Goal: Information Seeking & Learning: Compare options

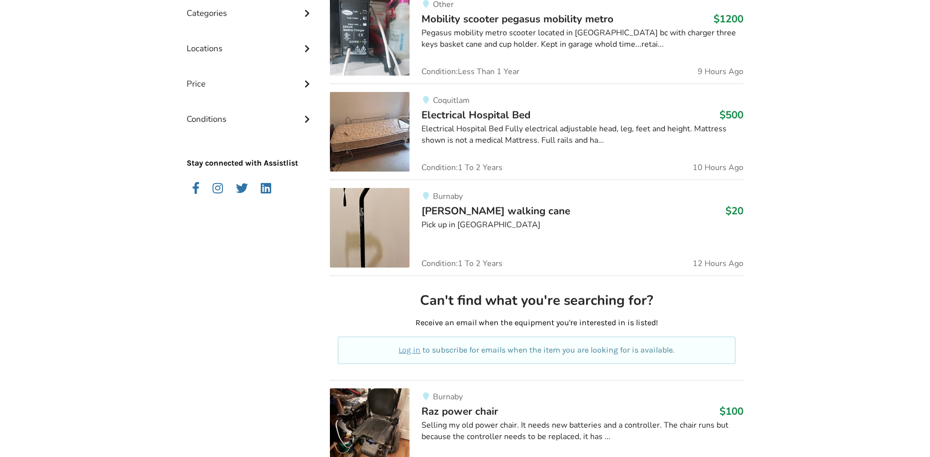
scroll to position [304, 0]
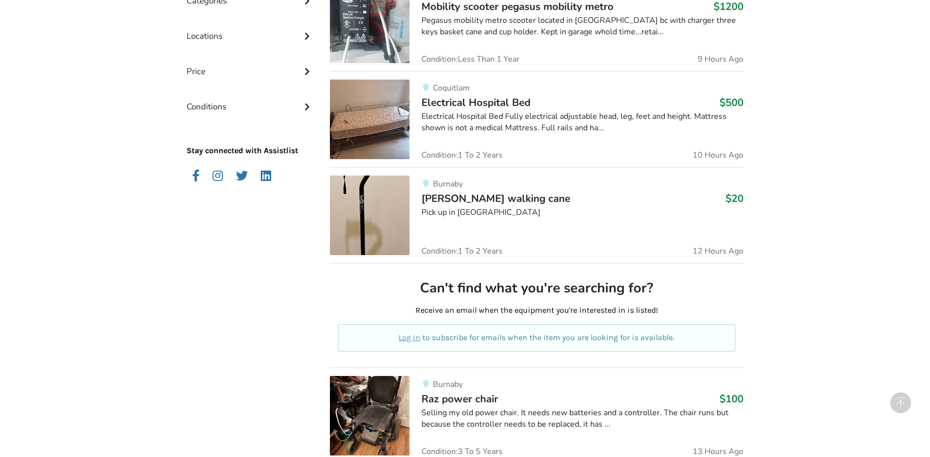
click at [390, 134] on img at bounding box center [370, 120] width 80 height 80
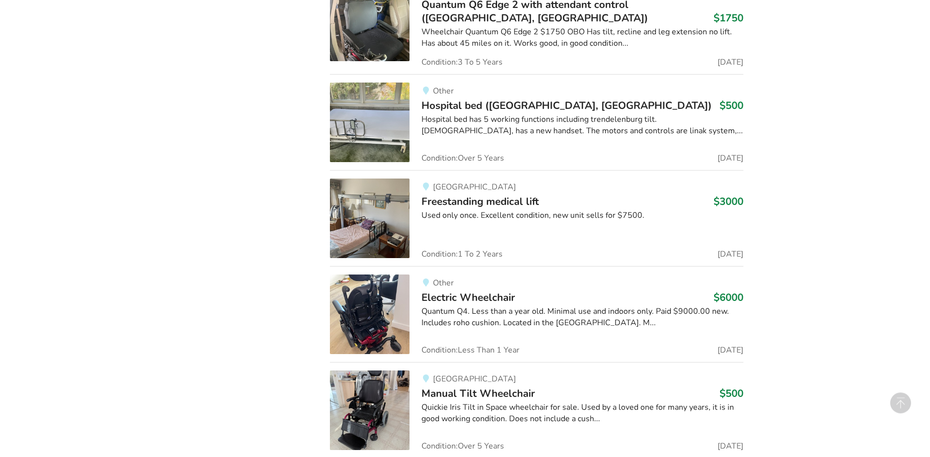
scroll to position [4195, 0]
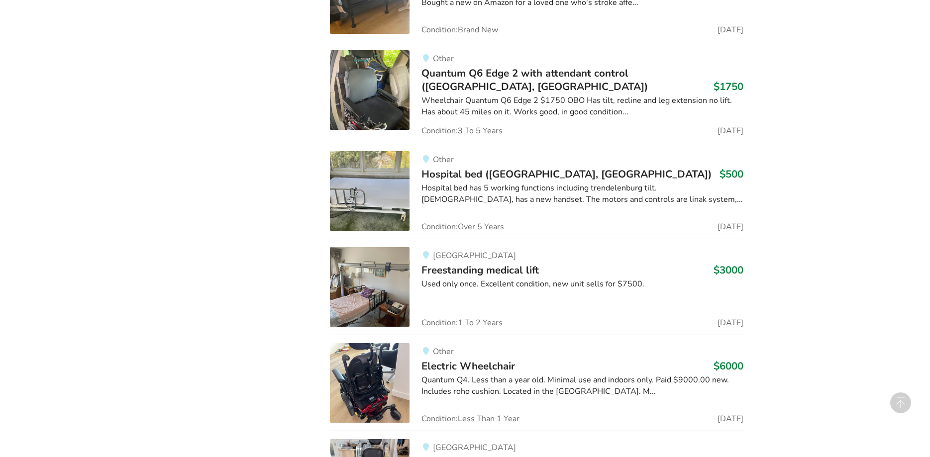
click at [402, 196] on img at bounding box center [370, 191] width 80 height 80
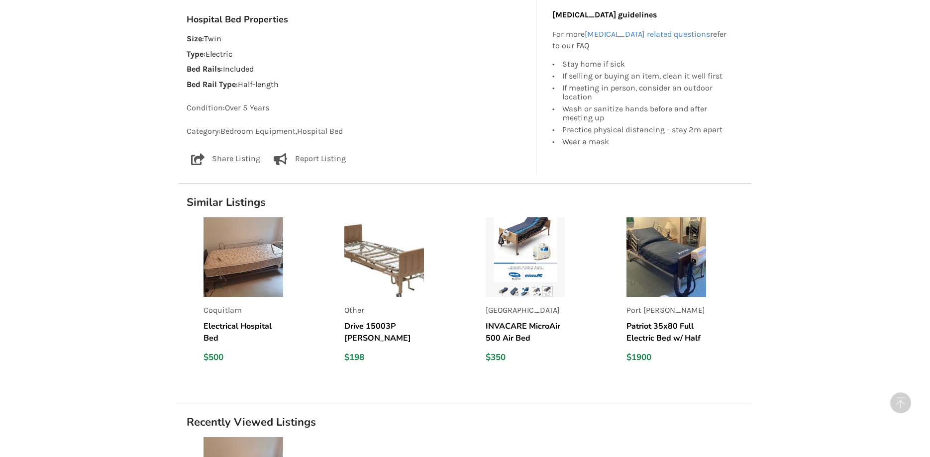
scroll to position [660, 0]
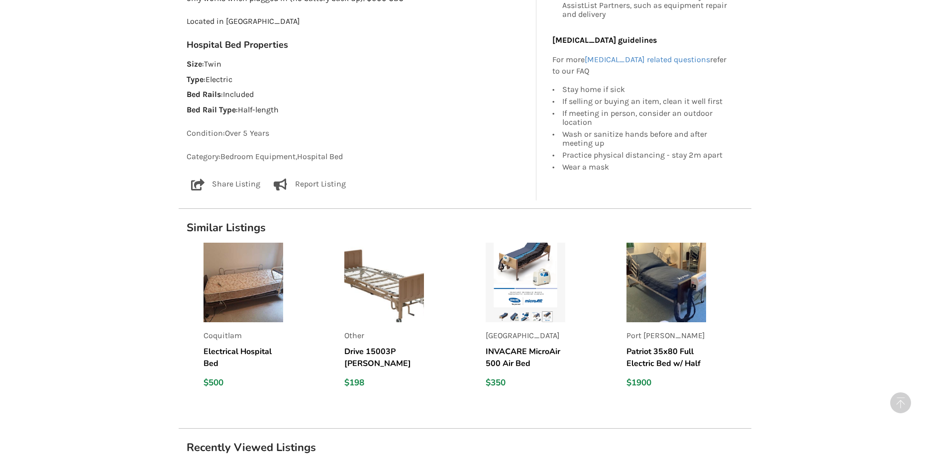
click at [685, 250] on img at bounding box center [666, 283] width 80 height 80
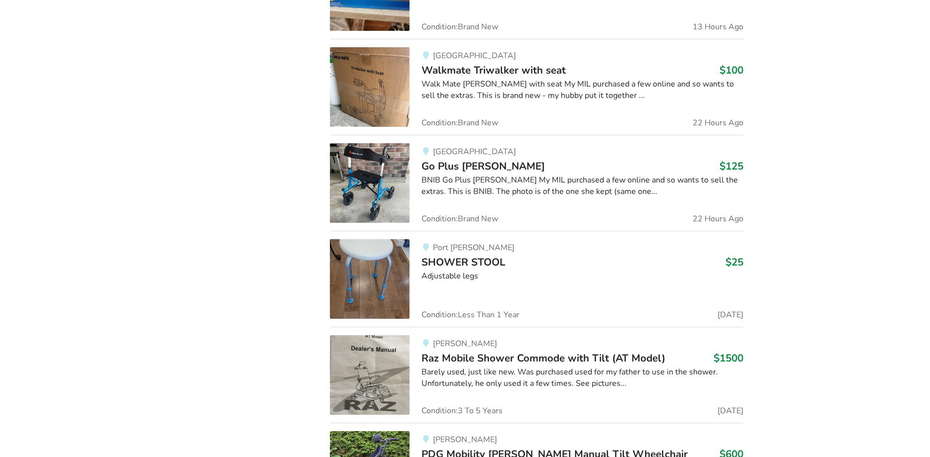
scroll to position [167, 0]
